Goal: Navigation & Orientation: Understand site structure

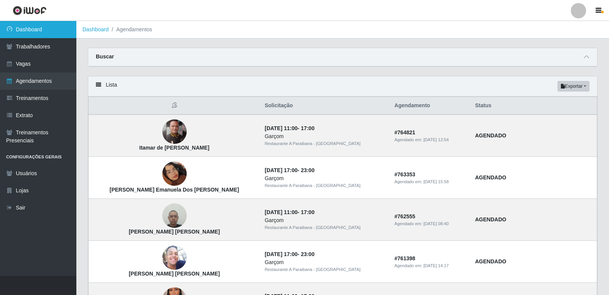
scroll to position [38, 0]
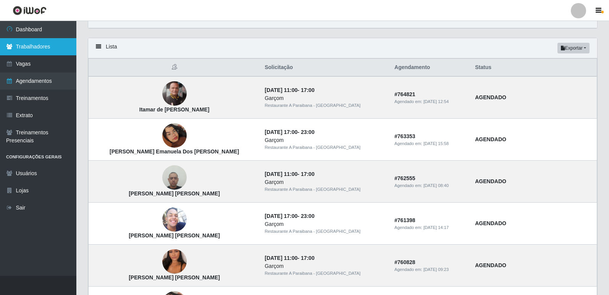
click at [24, 39] on link "Trabalhadores" at bounding box center [38, 46] width 76 height 17
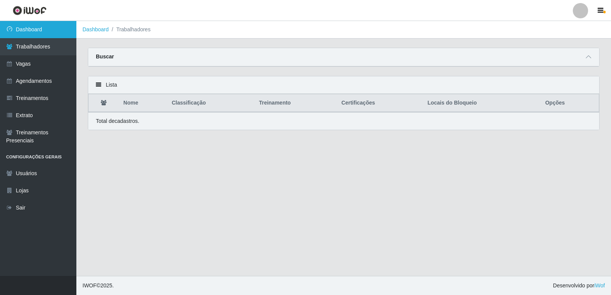
click at [26, 31] on link "Dashboard" at bounding box center [38, 29] width 76 height 17
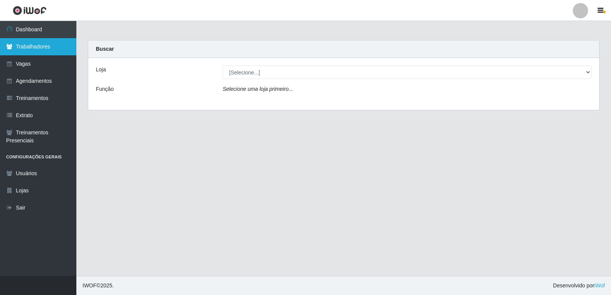
click at [22, 48] on link "Trabalhadores" at bounding box center [38, 46] width 76 height 17
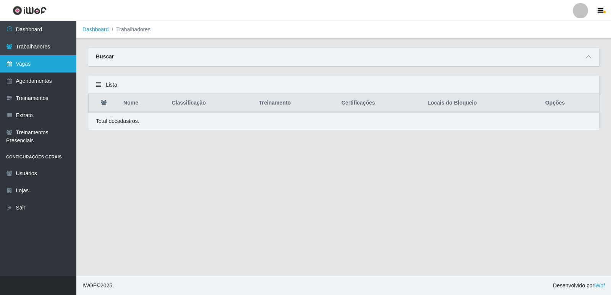
click at [55, 59] on link "Vagas" at bounding box center [38, 63] width 76 height 17
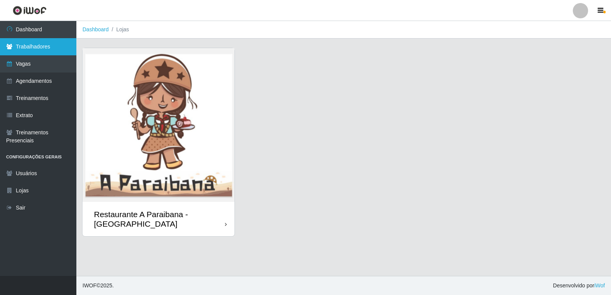
click at [36, 44] on link "Trabalhadores" at bounding box center [38, 46] width 76 height 17
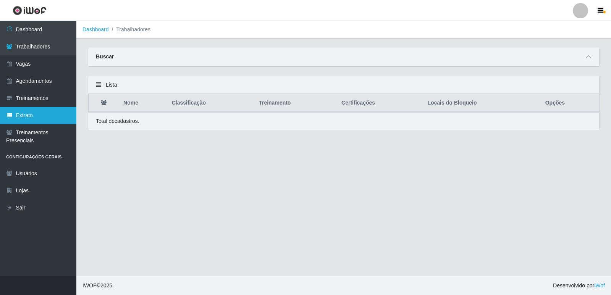
click at [65, 114] on link "Extrato" at bounding box center [38, 115] width 76 height 17
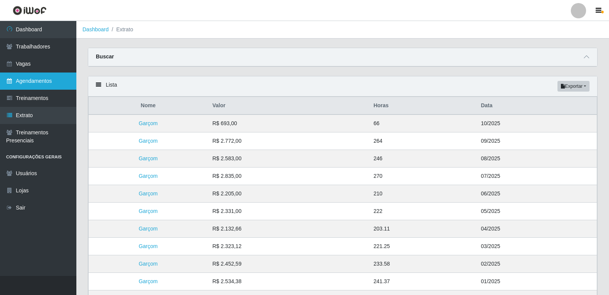
click at [55, 74] on link "Agendamentos" at bounding box center [38, 81] width 76 height 17
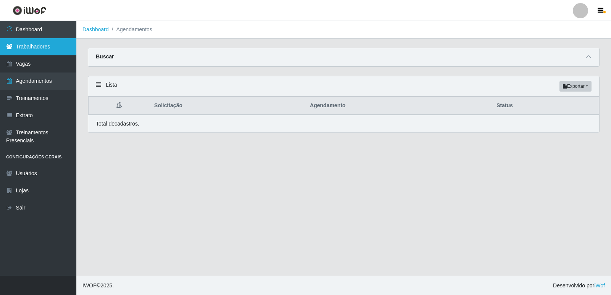
click at [61, 45] on link "Trabalhadores" at bounding box center [38, 46] width 76 height 17
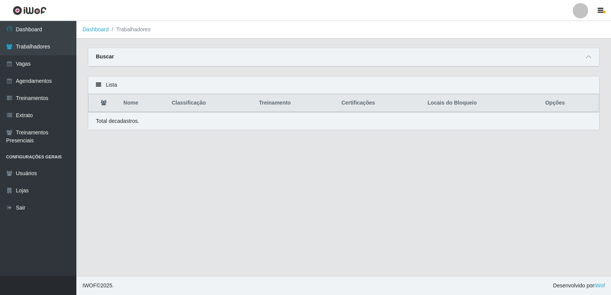
click at [99, 83] on icon at bounding box center [98, 84] width 5 height 5
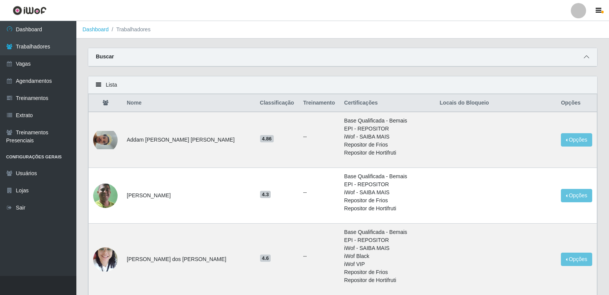
click at [585, 60] on icon at bounding box center [586, 56] width 5 height 5
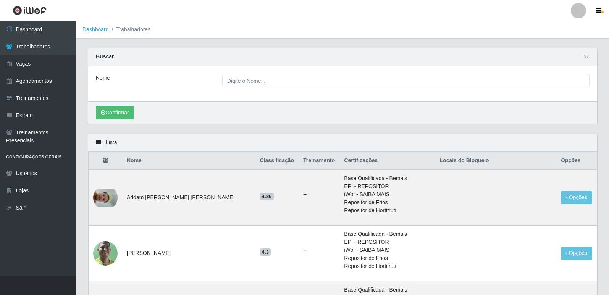
click at [585, 60] on icon at bounding box center [586, 56] width 5 height 5
